Goal: Check status

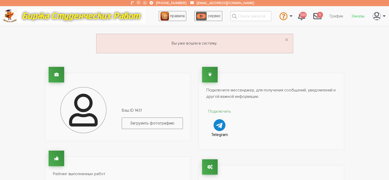
click at [360, 16] on link "Заказы" at bounding box center [357, 16] width 21 height 10
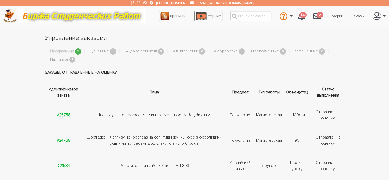
click at [63, 50] on link "Профильные" at bounding box center [62, 51] width 24 height 7
